Goal: Consume media (video, audio)

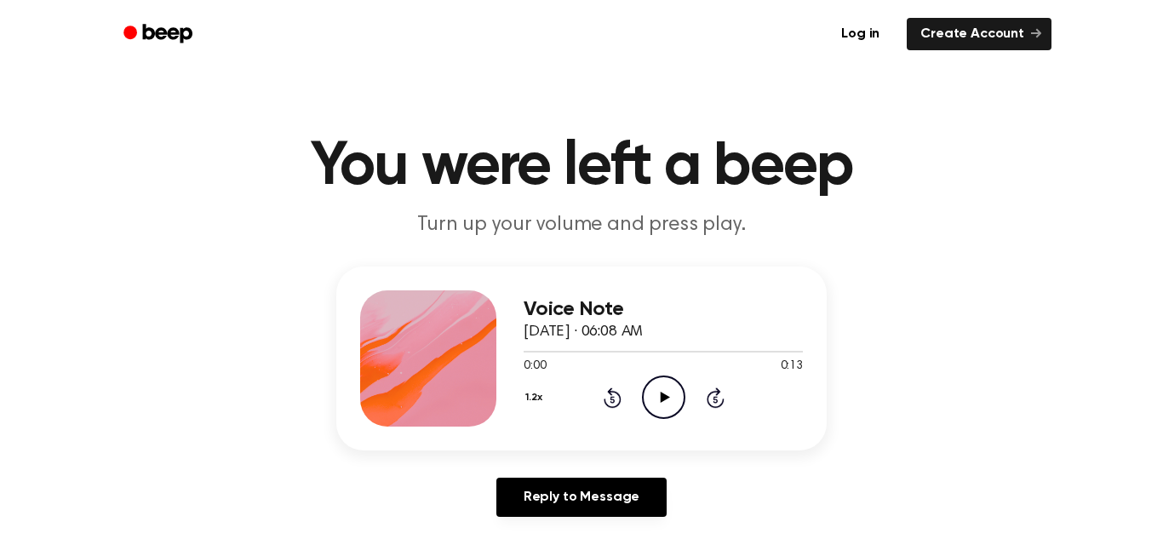
click at [661, 400] on icon at bounding box center [664, 397] width 9 height 11
click at [661, 400] on icon at bounding box center [664, 397] width 8 height 11
click at [661, 400] on icon at bounding box center [664, 397] width 9 height 11
click at [661, 400] on icon at bounding box center [664, 397] width 8 height 11
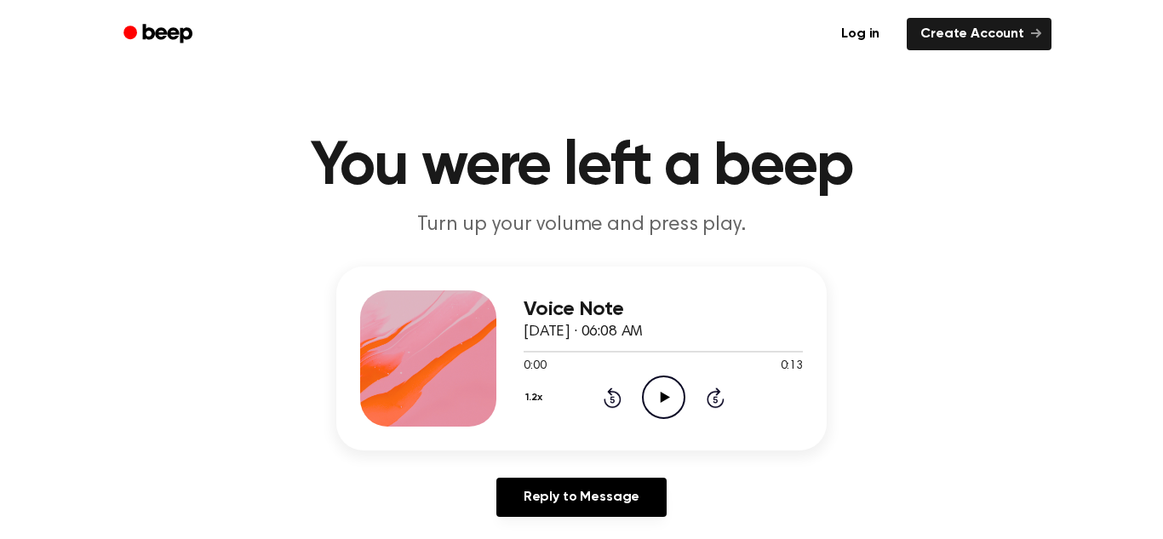
click at [661, 400] on icon at bounding box center [664, 397] width 9 height 11
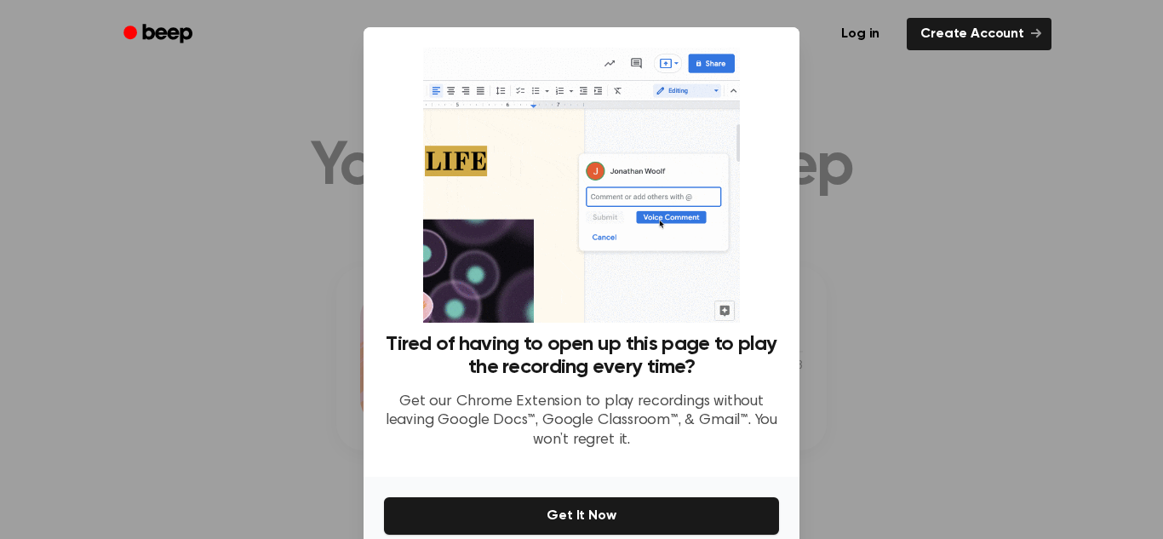
click at [661, 400] on p "Get our Chrome Extension to play recordings without leaving Google Docs™, Googl…" at bounding box center [581, 422] width 395 height 58
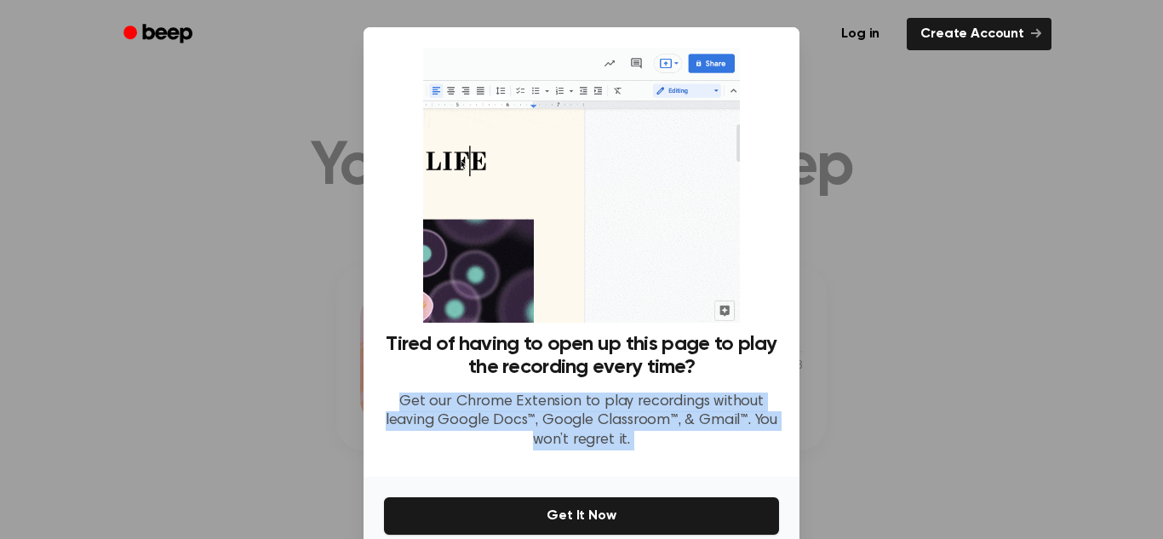
click at [661, 400] on p "Get our Chrome Extension to play recordings without leaving Google Docs™, Googl…" at bounding box center [581, 422] width 395 height 58
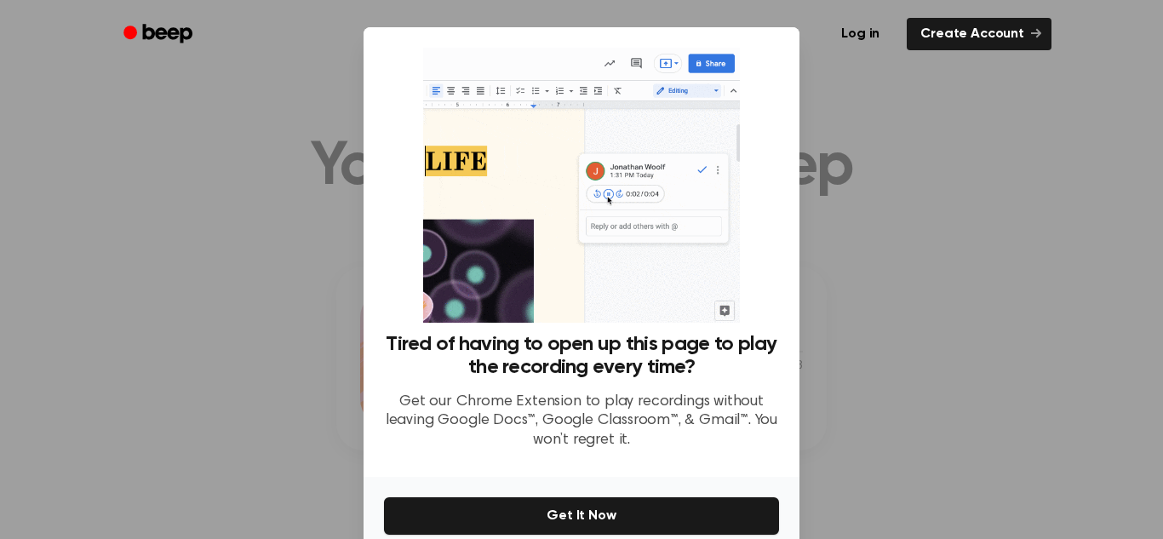
click at [883, 461] on div at bounding box center [581, 269] width 1163 height 539
click at [880, 461] on div at bounding box center [581, 269] width 1163 height 539
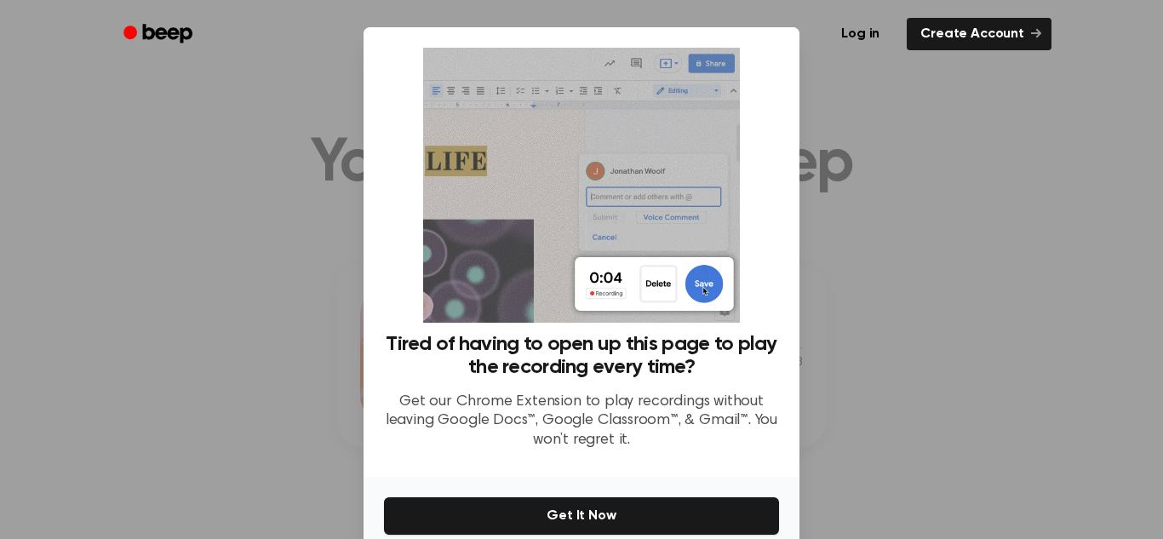
scroll to position [81, 0]
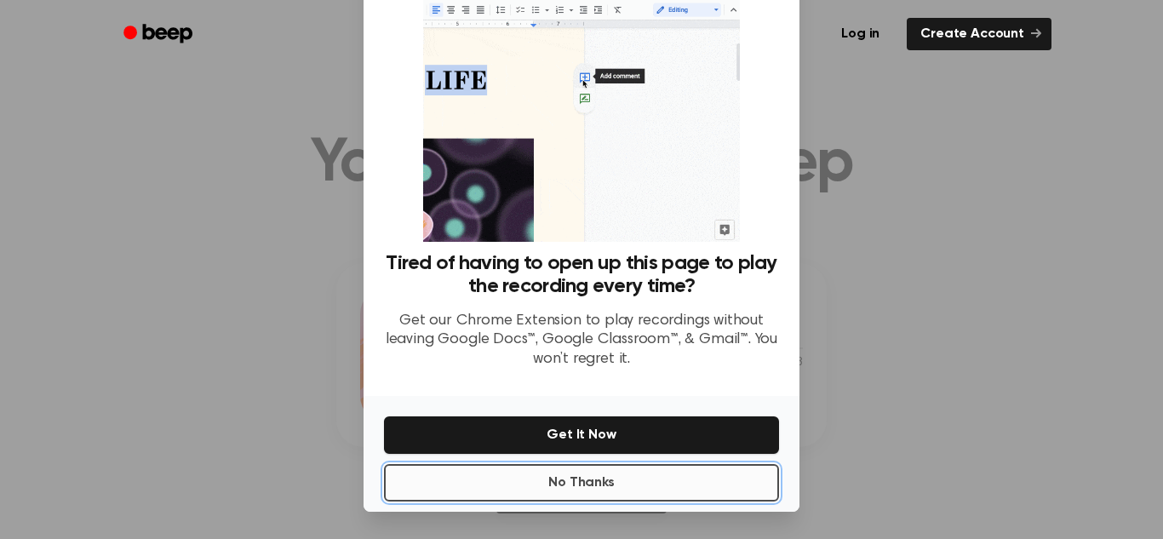
click at [673, 474] on button "No Thanks" at bounding box center [581, 482] width 395 height 37
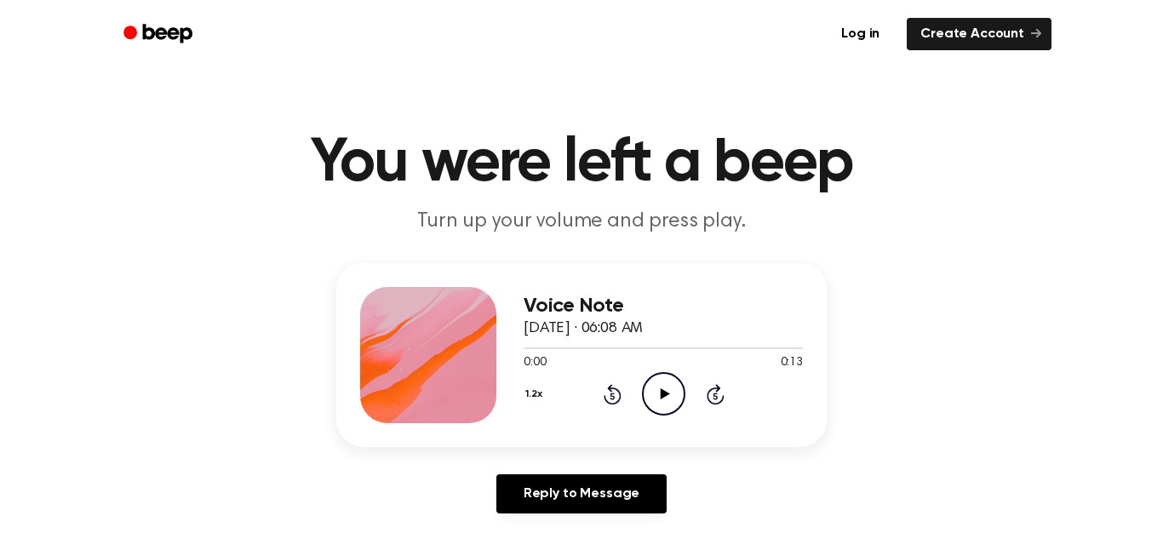
click at [656, 385] on icon "Play Audio" at bounding box center [663, 393] width 43 height 43
click at [656, 385] on icon "Pause Audio" at bounding box center [663, 393] width 43 height 43
click at [656, 385] on icon "Play Audio" at bounding box center [663, 393] width 43 height 43
click at [656, 385] on icon "Pause Audio" at bounding box center [663, 393] width 43 height 43
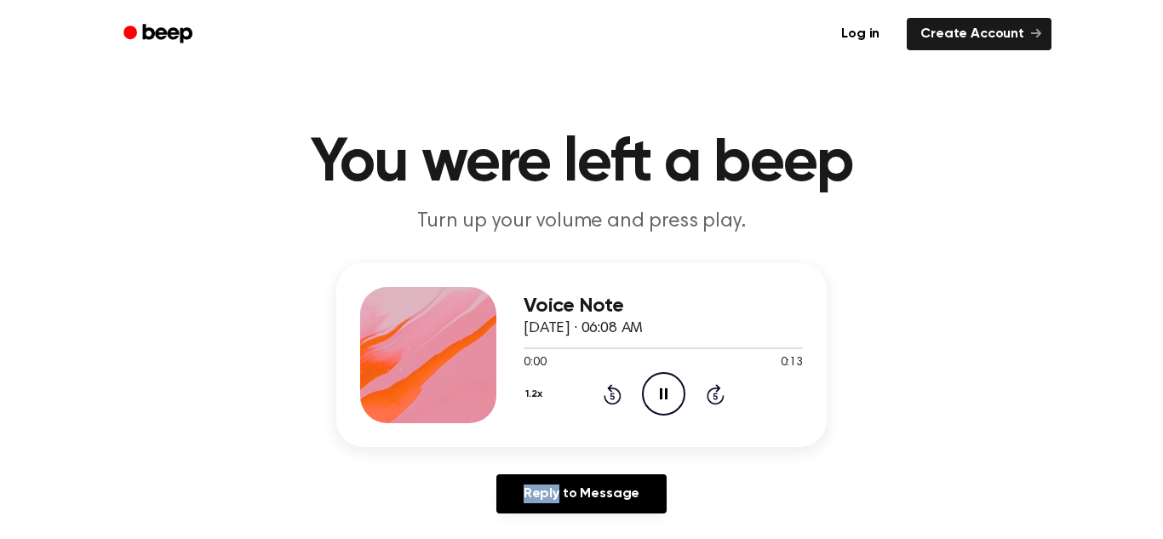
click at [656, 385] on icon "Pause Audio" at bounding box center [663, 393] width 43 height 43
click at [656, 385] on icon "Play Audio" at bounding box center [663, 393] width 43 height 43
click at [656, 385] on icon "Pause Audio" at bounding box center [663, 393] width 43 height 43
click at [656, 385] on icon "Play Audio" at bounding box center [663, 393] width 43 height 43
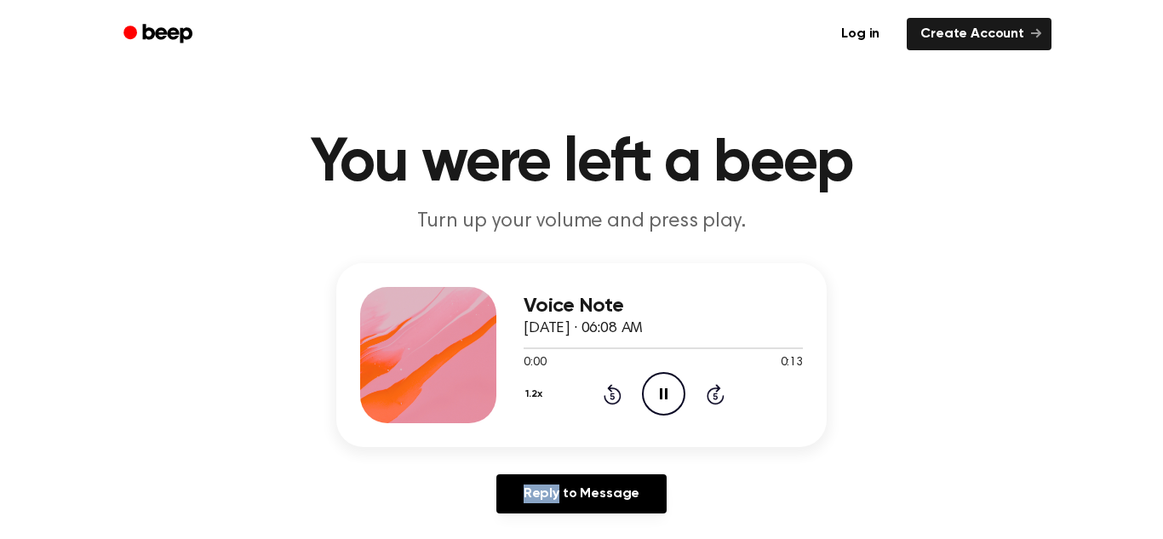
click at [656, 385] on icon "Pause Audio" at bounding box center [663, 393] width 43 height 43
click at [656, 385] on icon "Play Audio" at bounding box center [663, 393] width 43 height 43
click at [703, 405] on div "1.2x Rewind 5 seconds Pause Audio Skip 5 seconds" at bounding box center [663, 393] width 279 height 43
click at [714, 393] on icon "Skip 5 seconds" at bounding box center [715, 394] width 19 height 22
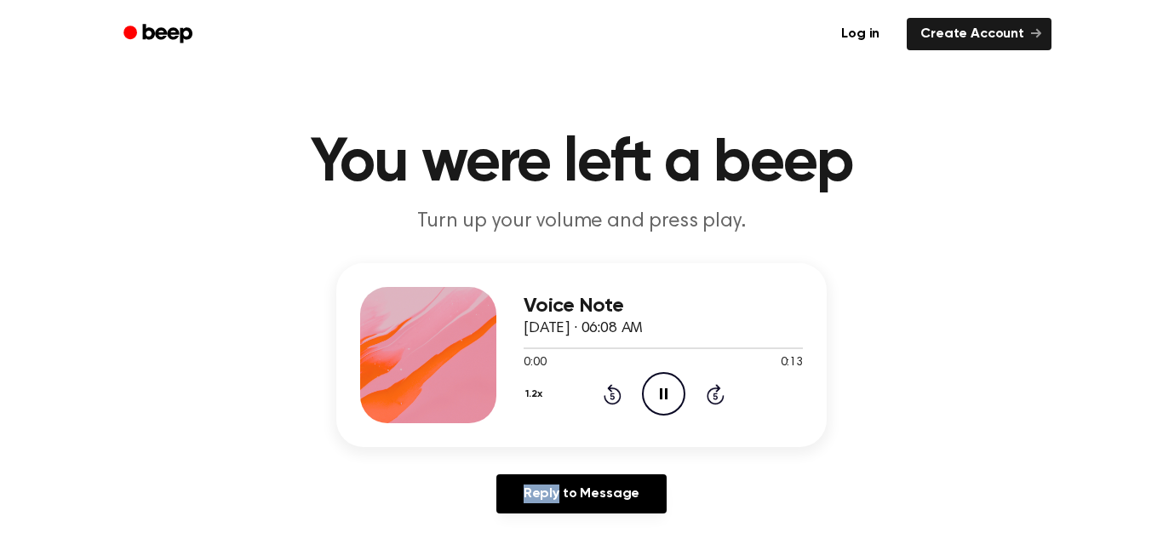
click at [714, 393] on icon "Skip 5 seconds" at bounding box center [715, 394] width 19 height 22
click at [598, 400] on div "1.2x Rewind 5 seconds Pause Audio Skip 5 seconds" at bounding box center [663, 393] width 279 height 43
click at [609, 393] on icon "Rewind 5 seconds" at bounding box center [612, 394] width 19 height 22
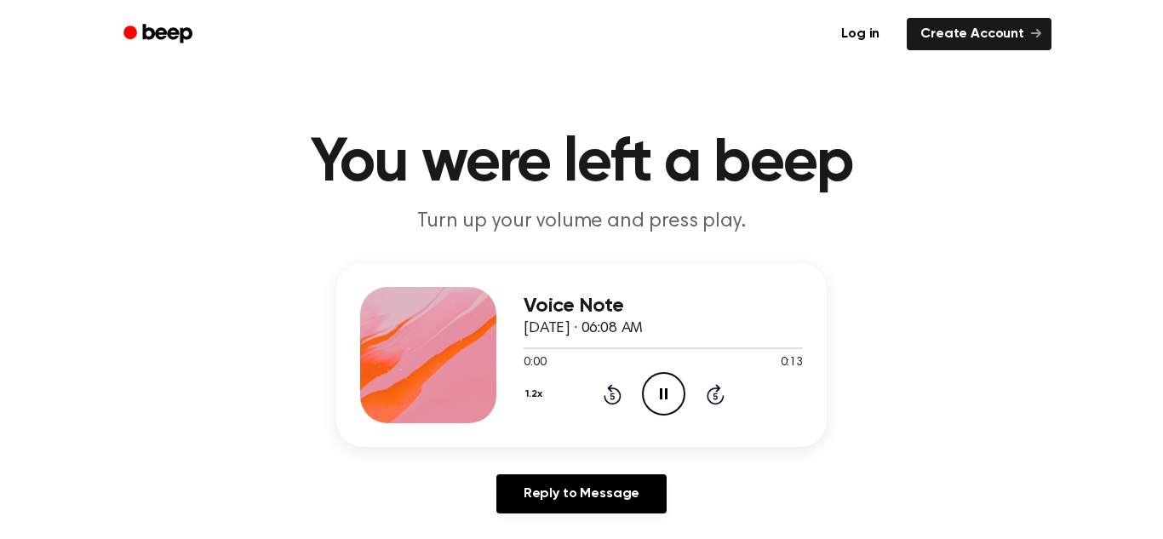
click at [609, 393] on icon "Rewind 5 seconds" at bounding box center [612, 394] width 19 height 22
click at [550, 419] on div "Voice Note [DATE] · 06:08 AM 0:00 0:13 Your browser does not support the [objec…" at bounding box center [663, 355] width 279 height 136
